Goal: Task Accomplishment & Management: Manage account settings

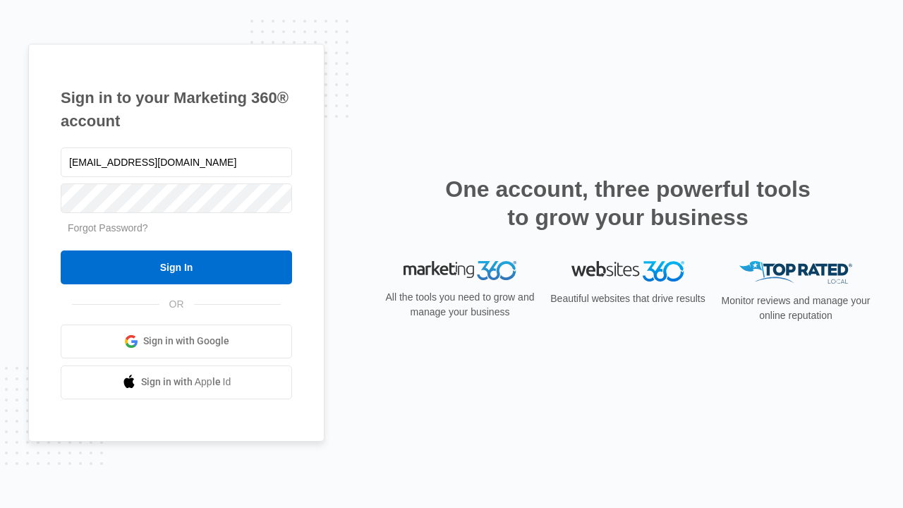
type input "dankie614@gmail.com"
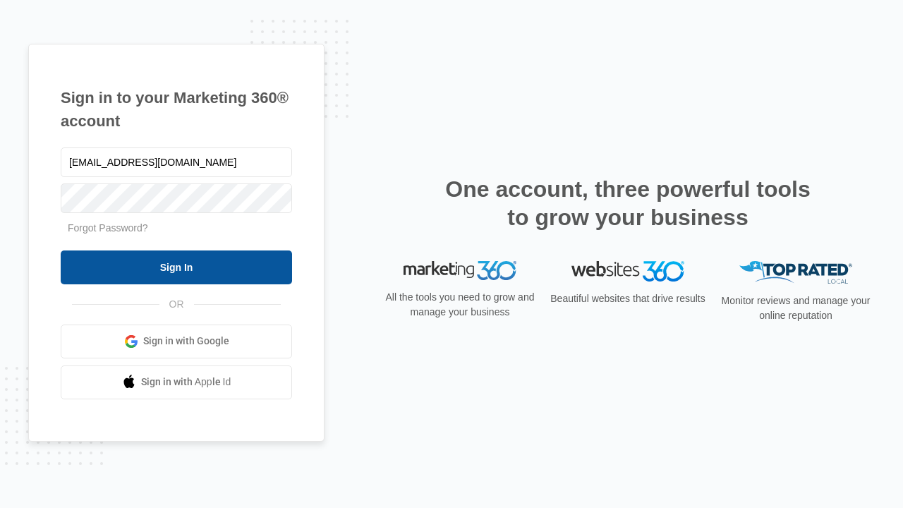
click at [176, 267] on input "Sign In" at bounding box center [176, 268] width 231 height 34
